Goal: Find contact information: Find contact information

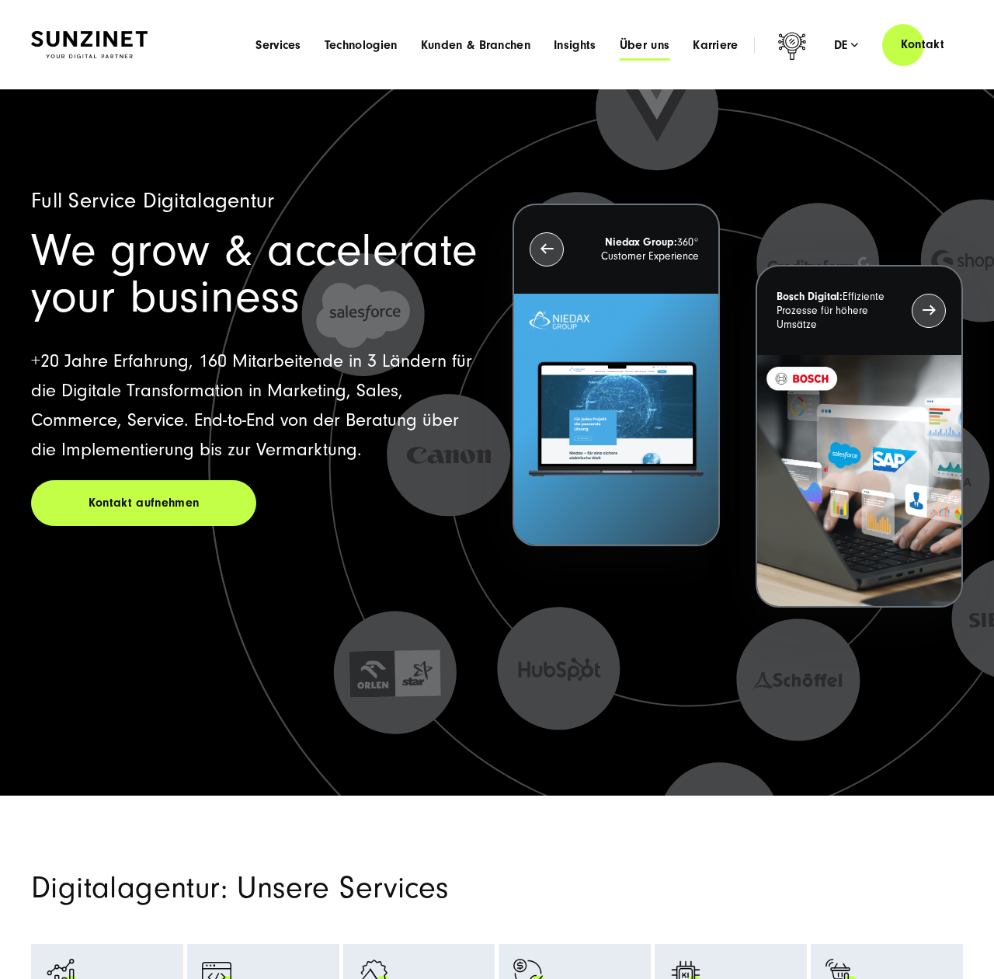
click at [639, 47] on span "Über uns" at bounding box center [645, 45] width 50 height 16
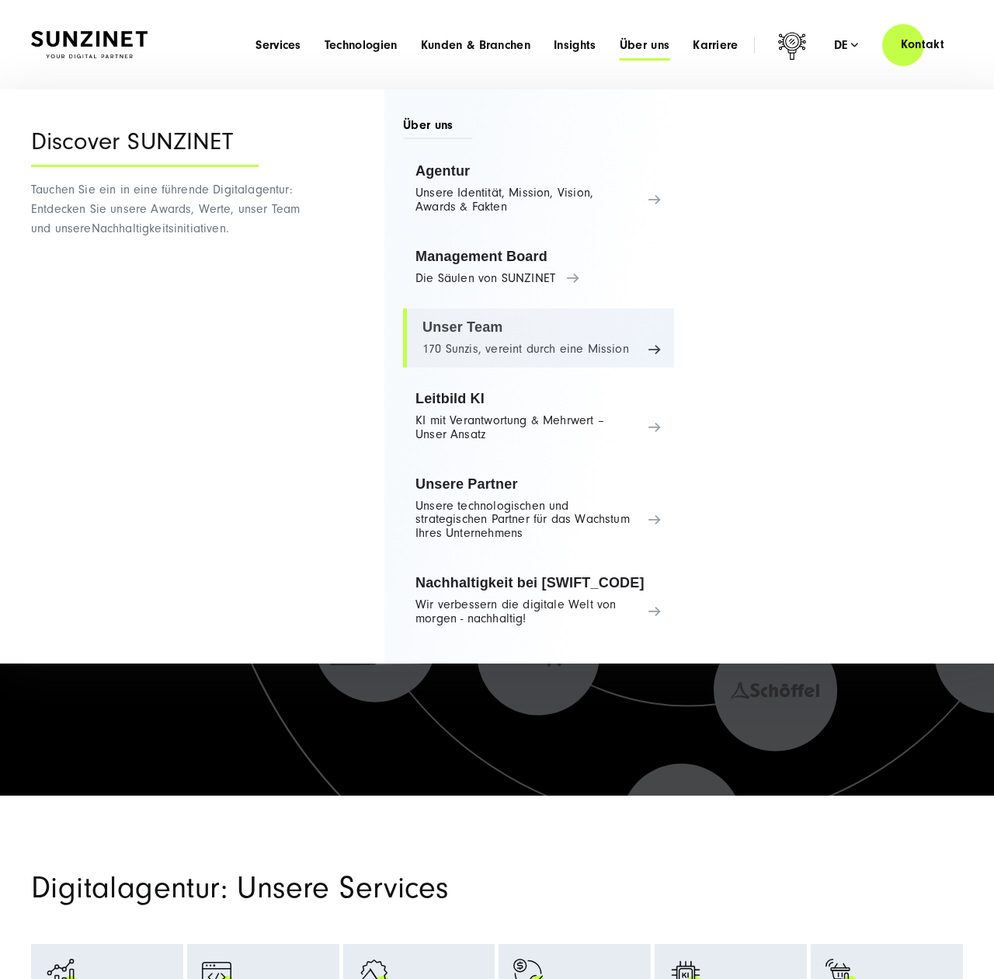
click at [486, 332] on link "Unser Team 170 Sunzis, vereint durch eine Mission" at bounding box center [538, 337] width 271 height 59
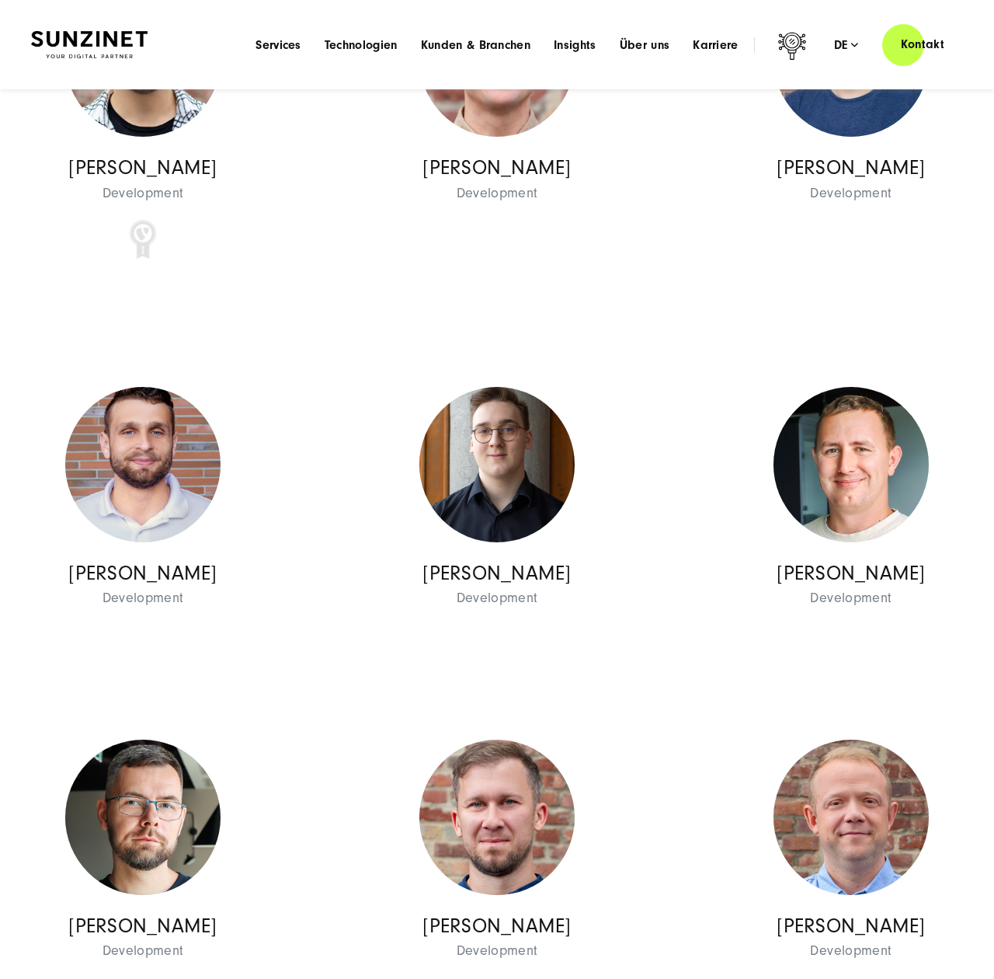
scroll to position [17051, 0]
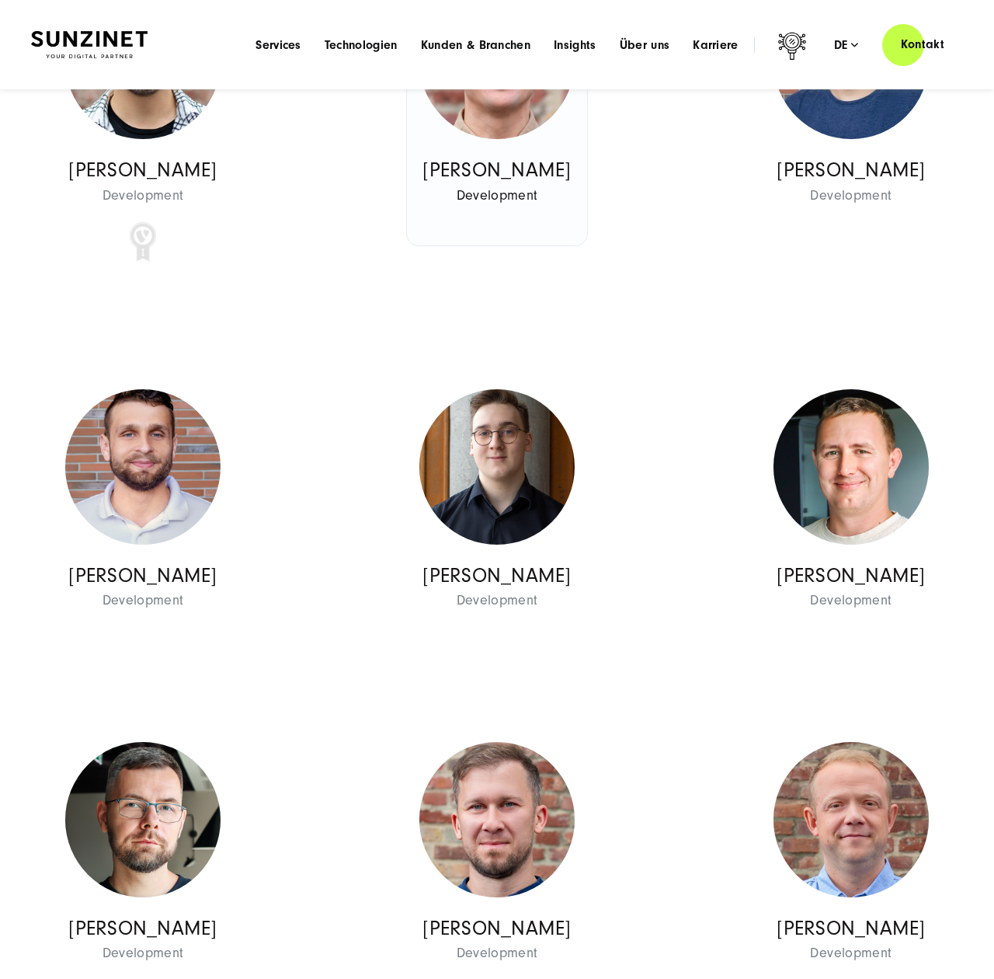
click at [558, 139] on img at bounding box center [497, 61] width 155 height 155
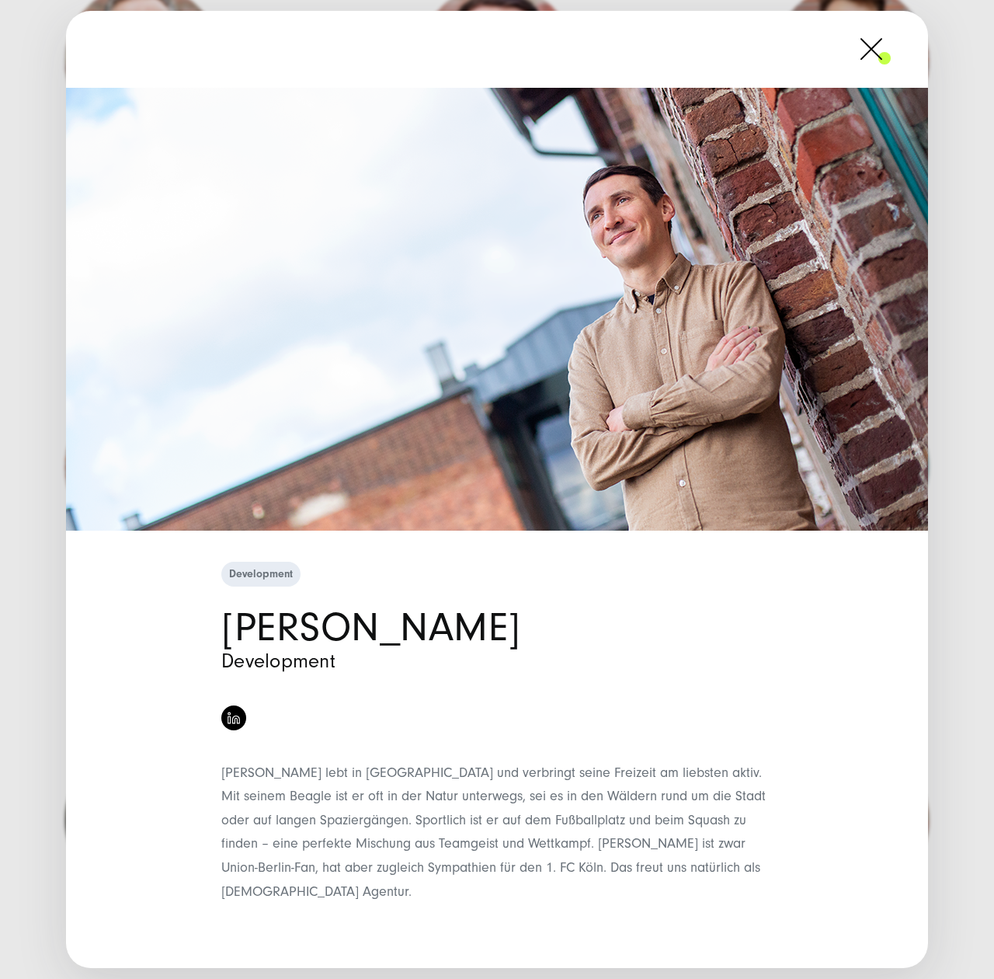
click at [891, 68] on span at bounding box center [891, 49] width 0 height 39
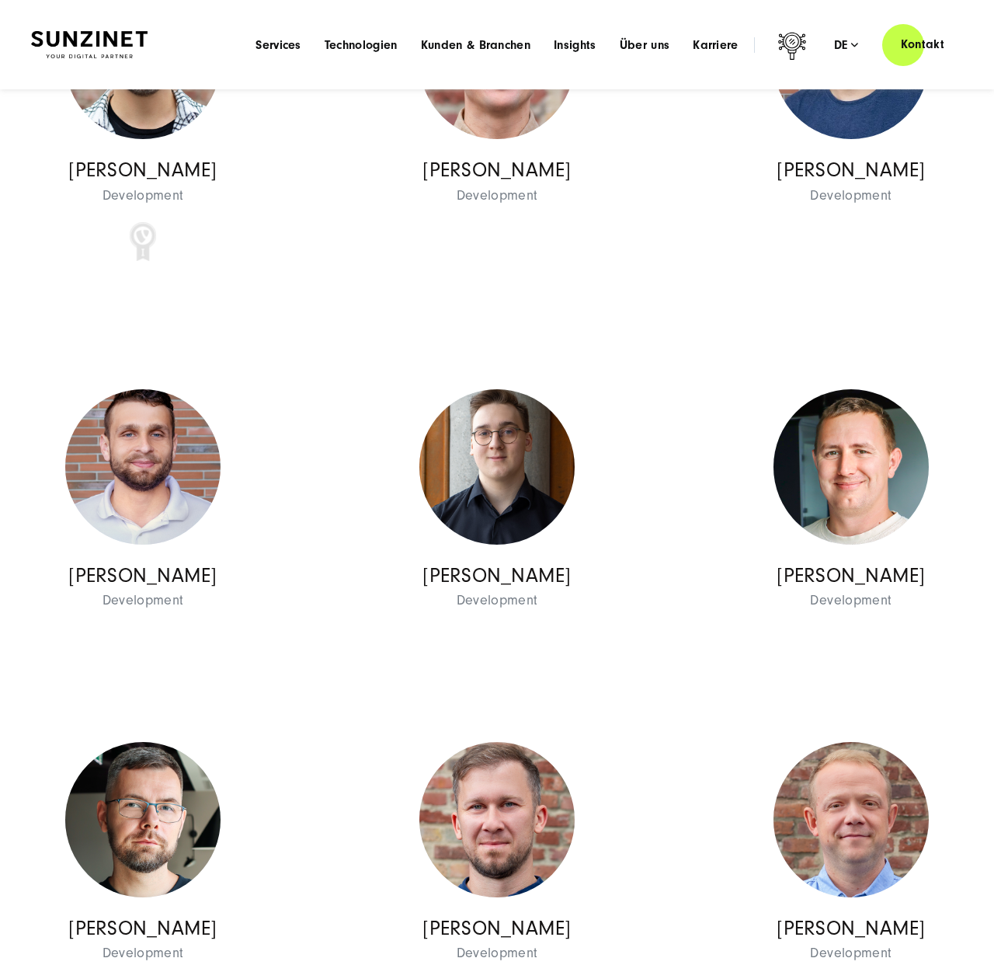
click at [603, 297] on div "Florian Spreemann Development Development Development Florian Spreemann Develop…" at bounding box center [497, 131] width 354 height 332
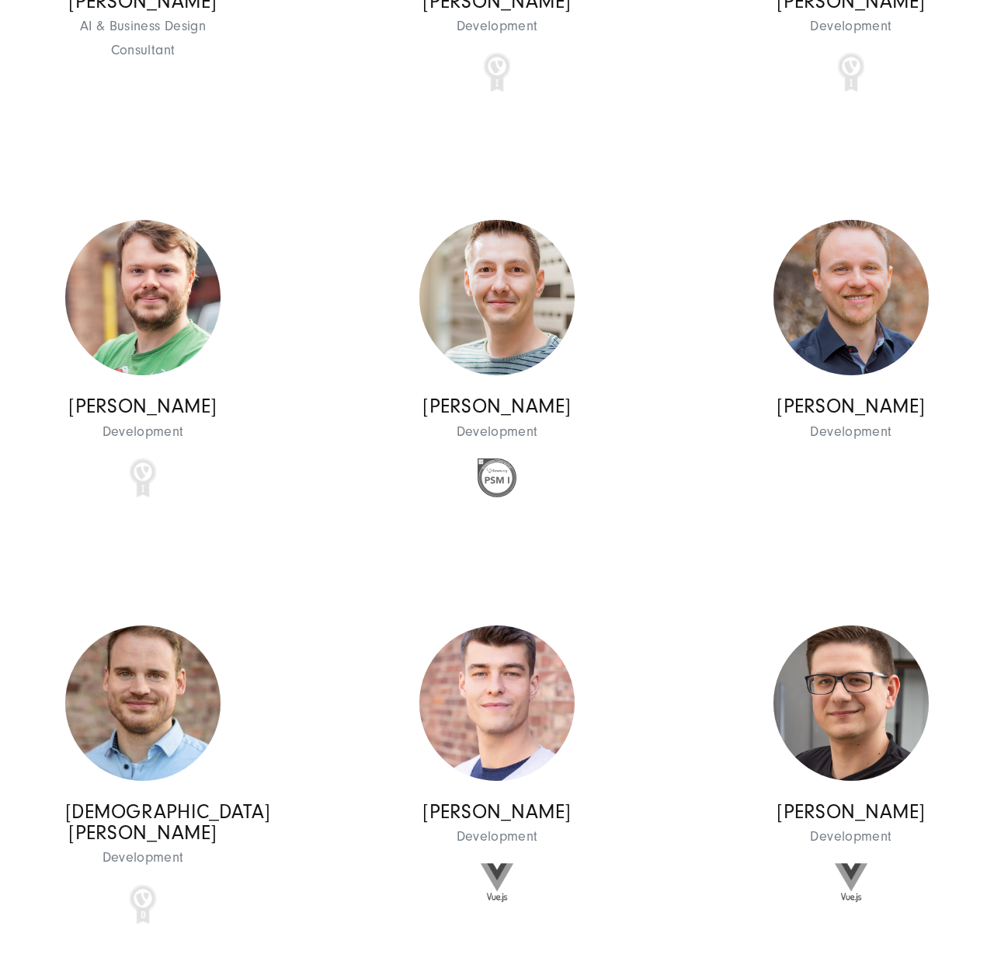
scroll to position [16048, 0]
